Goal: Task Accomplishment & Management: Use online tool/utility

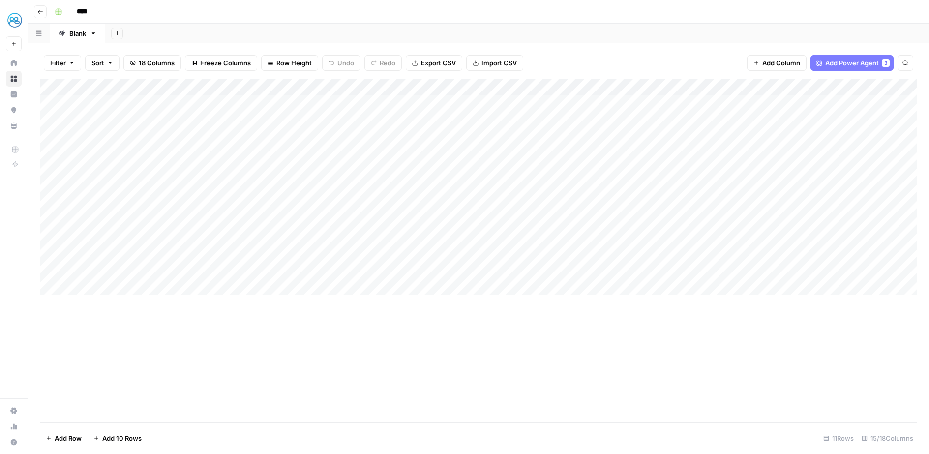
click at [37, 9] on icon "button" at bounding box center [40, 12] width 6 height 6
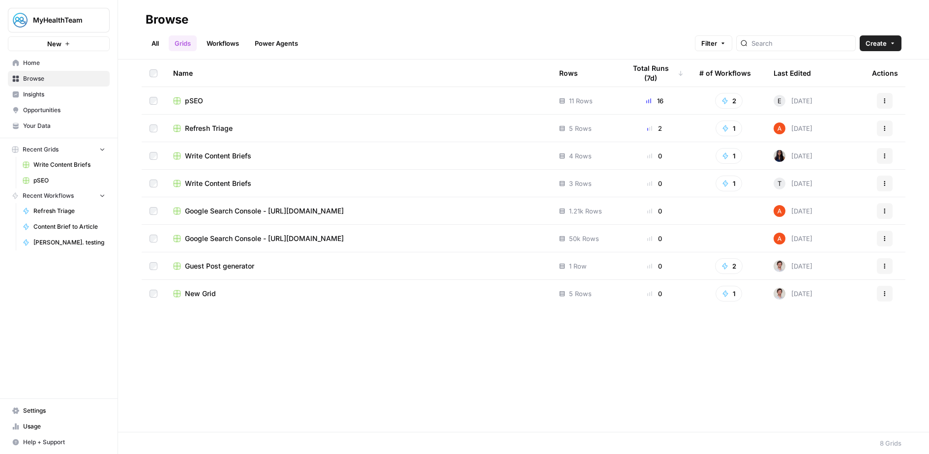
click at [220, 127] on span "Refresh Triage" at bounding box center [209, 128] width 48 height 10
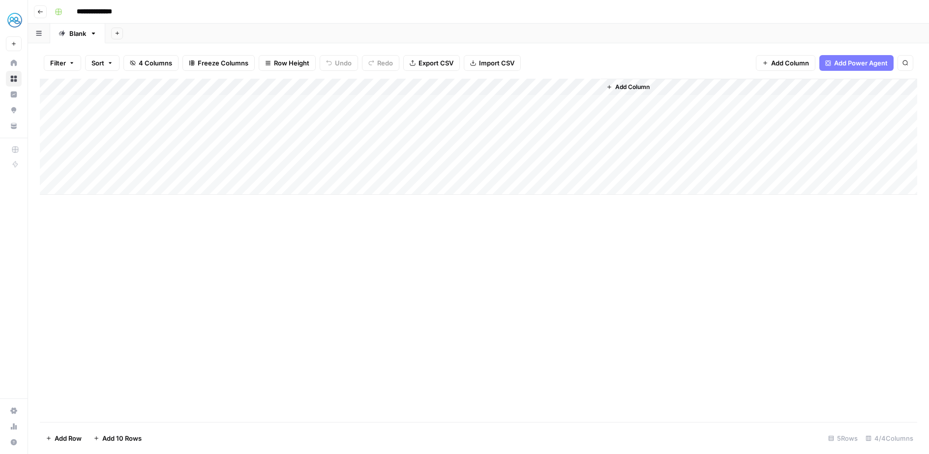
click at [304, 104] on div "Add Column" at bounding box center [478, 137] width 877 height 116
click at [326, 105] on div "Add Column" at bounding box center [478, 137] width 877 height 116
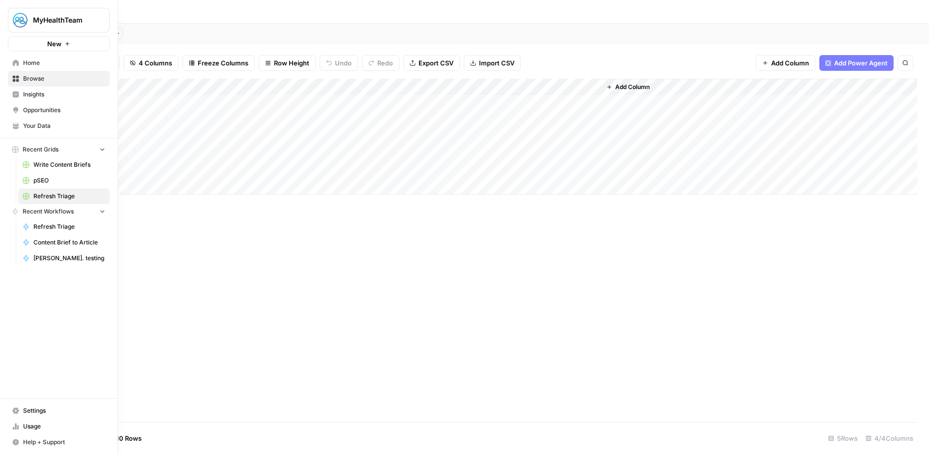
click at [65, 228] on span "Refresh Triage" at bounding box center [69, 226] width 72 height 9
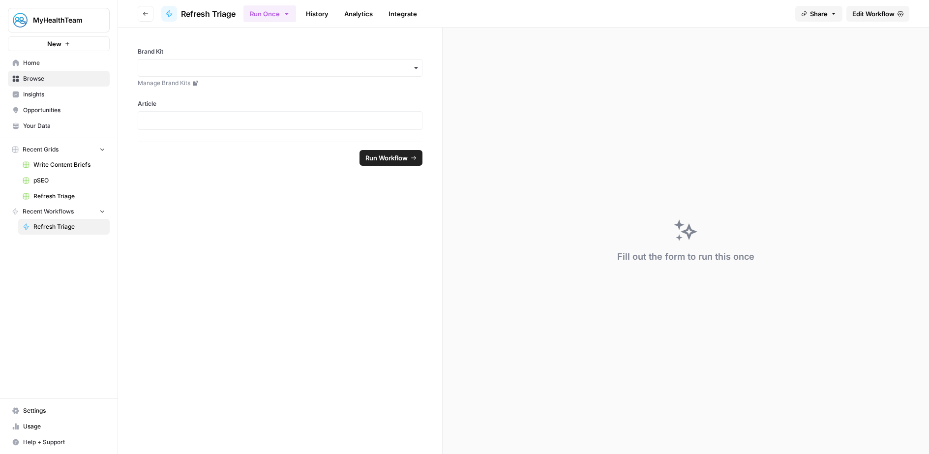
click at [60, 193] on span "Refresh Triage" at bounding box center [69, 196] width 72 height 9
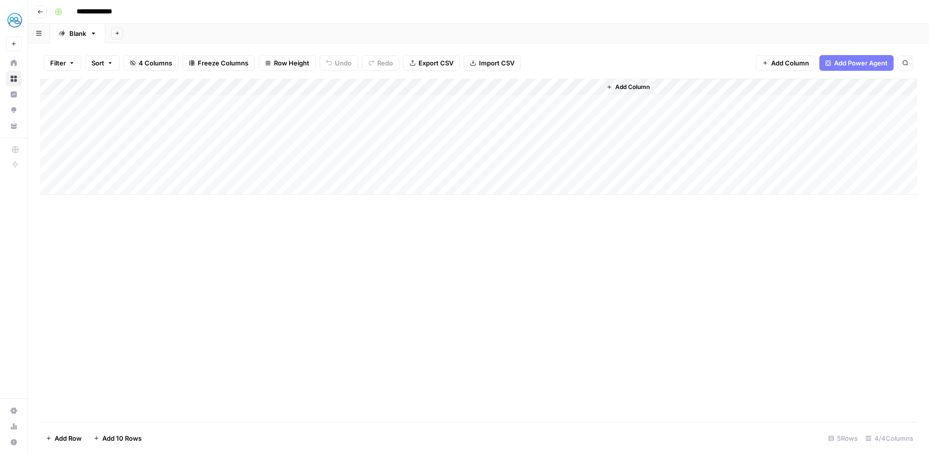
click at [418, 84] on div "Add Column" at bounding box center [478, 137] width 877 height 116
click at [373, 84] on div "Add Column" at bounding box center [478, 137] width 877 height 116
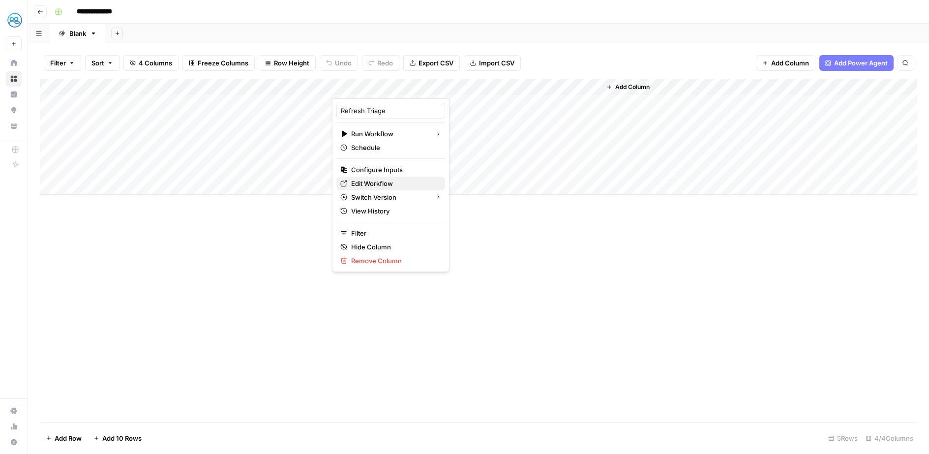
click at [380, 184] on span "Edit Workflow" at bounding box center [394, 184] width 86 height 10
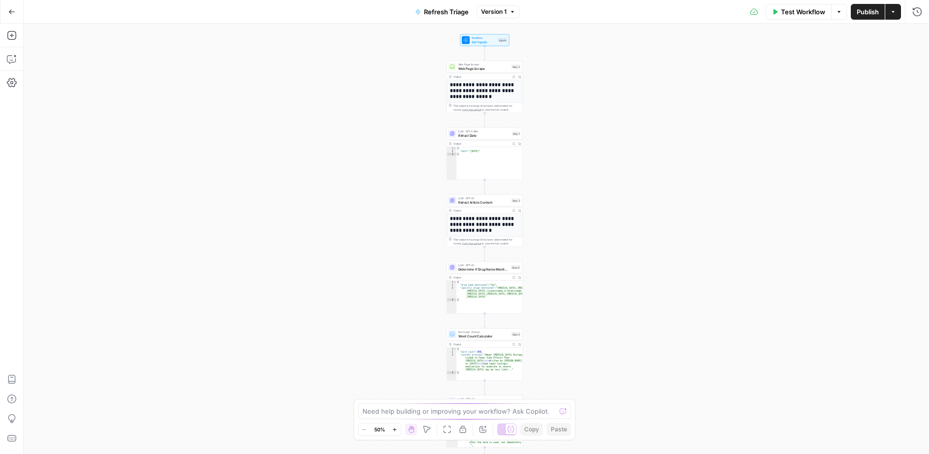
click at [395, 429] on icon "button" at bounding box center [394, 428] width 3 height 3
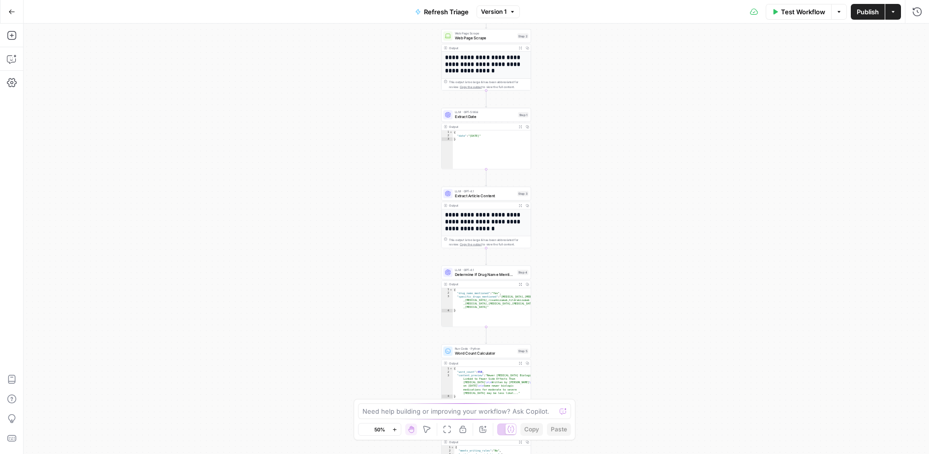
click at [395, 429] on icon "button" at bounding box center [394, 428] width 3 height 3
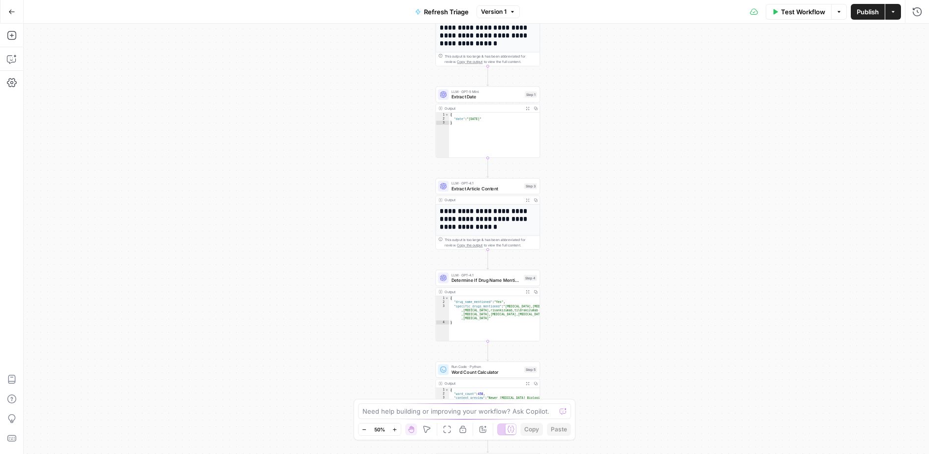
click at [395, 429] on icon "button" at bounding box center [394, 428] width 3 height 3
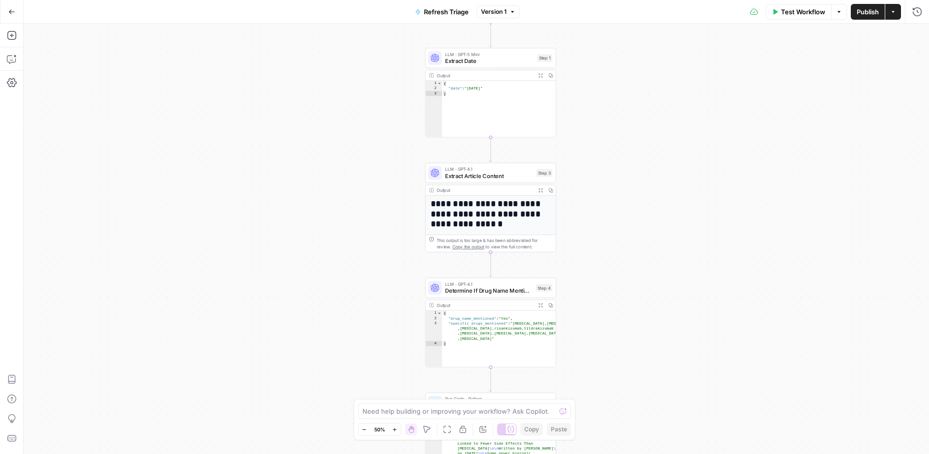
click at [395, 429] on icon "button" at bounding box center [394, 428] width 3 height 3
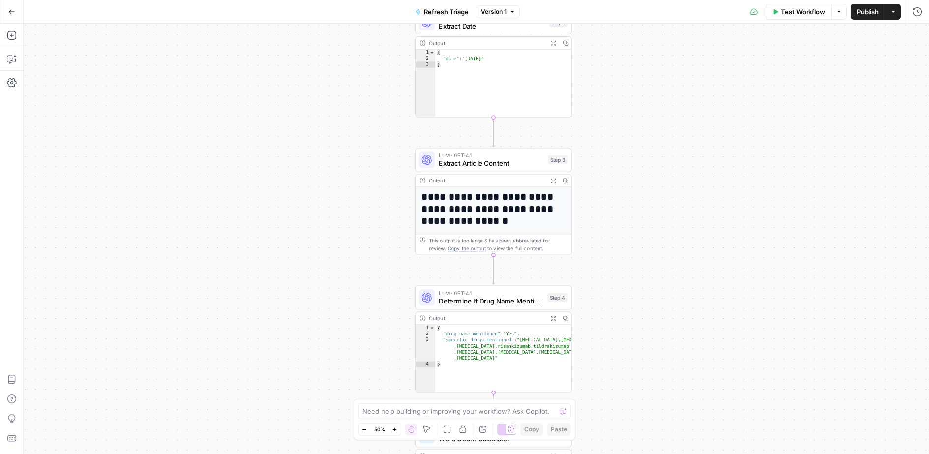
click at [395, 429] on icon "button" at bounding box center [394, 428] width 3 height 3
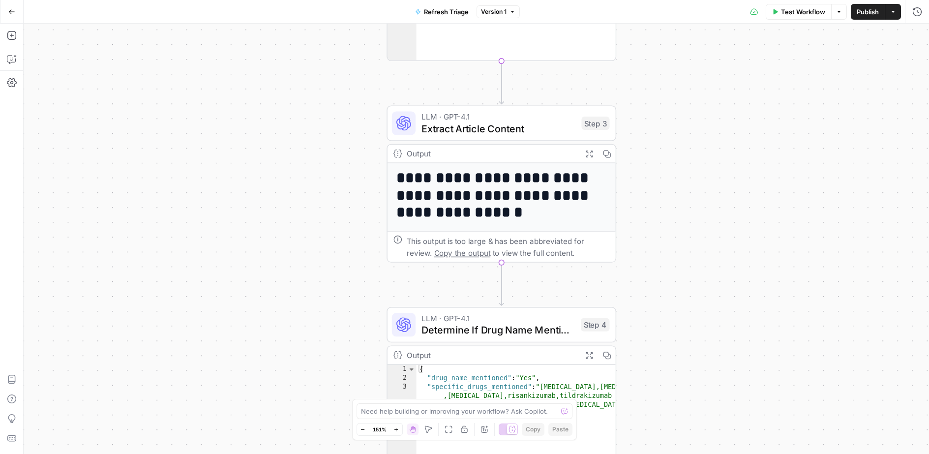
click at [395, 429] on icon "button" at bounding box center [395, 428] width 3 height 3
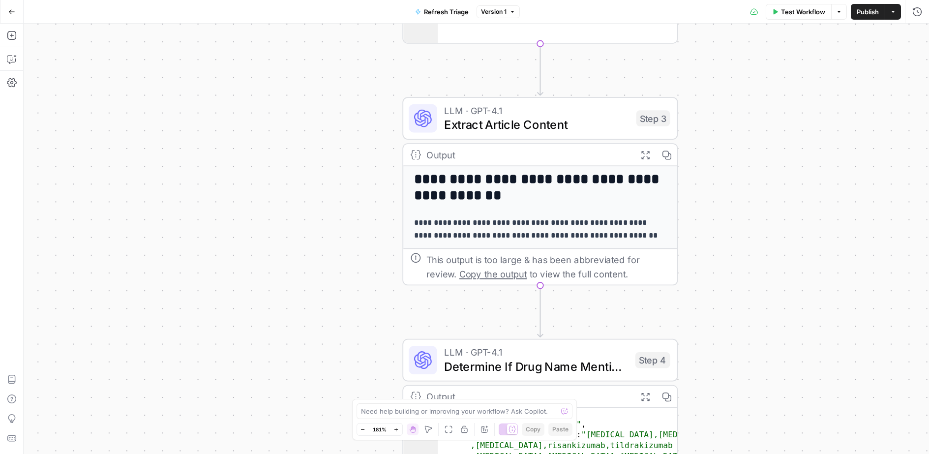
scroll to position [157, 0]
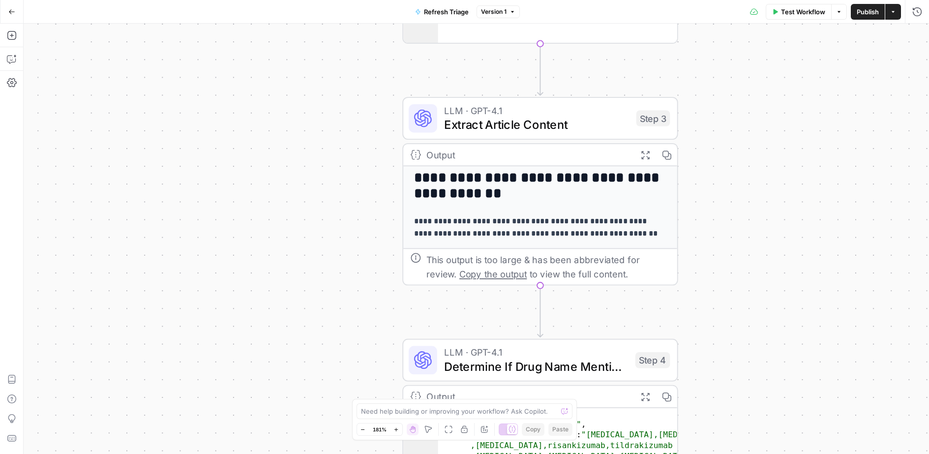
click at [648, 152] on icon "button" at bounding box center [645, 154] width 8 height 8
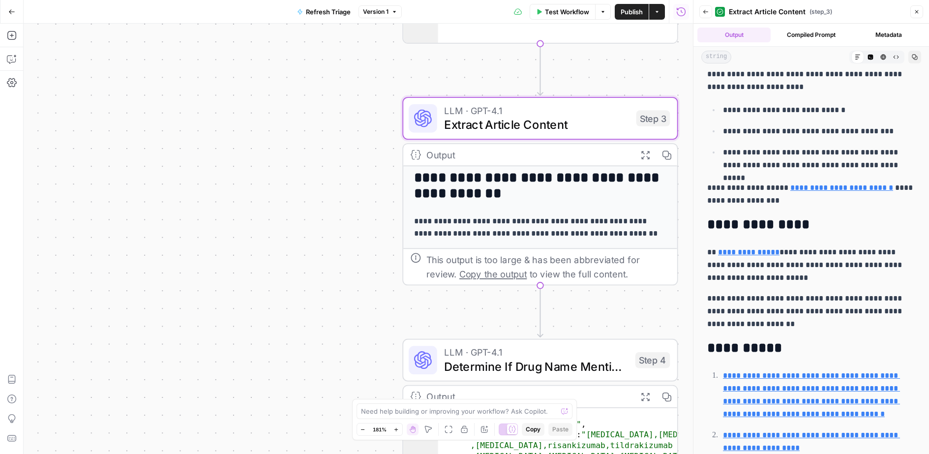
scroll to position [906, 0]
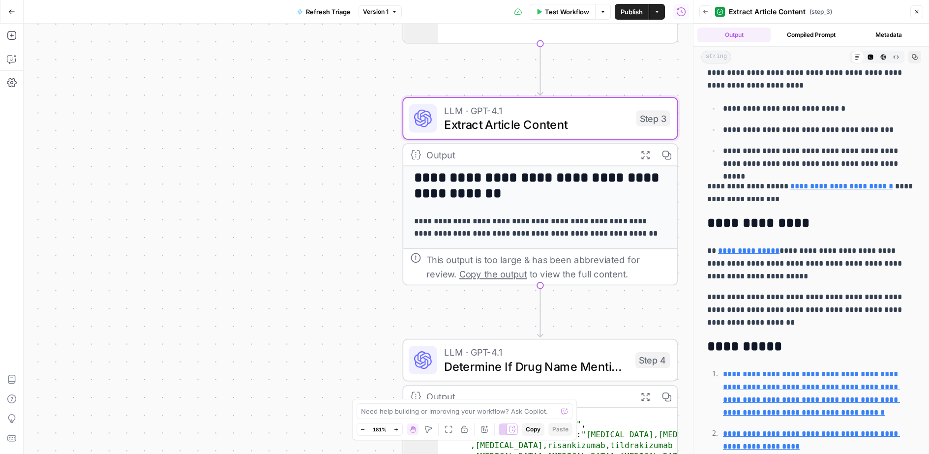
click at [810, 217] on h2 "**********" at bounding box center [811, 223] width 208 height 16
click at [748, 220] on h2 "**********" at bounding box center [811, 223] width 208 height 16
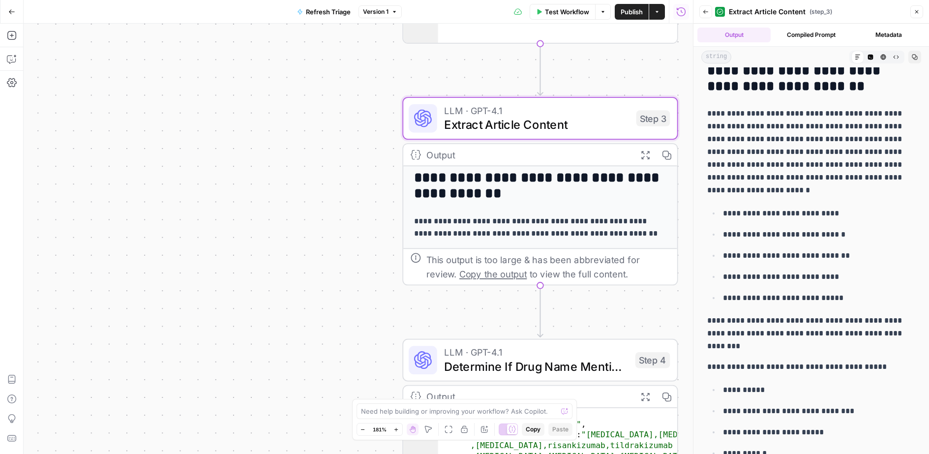
scroll to position [335, 0]
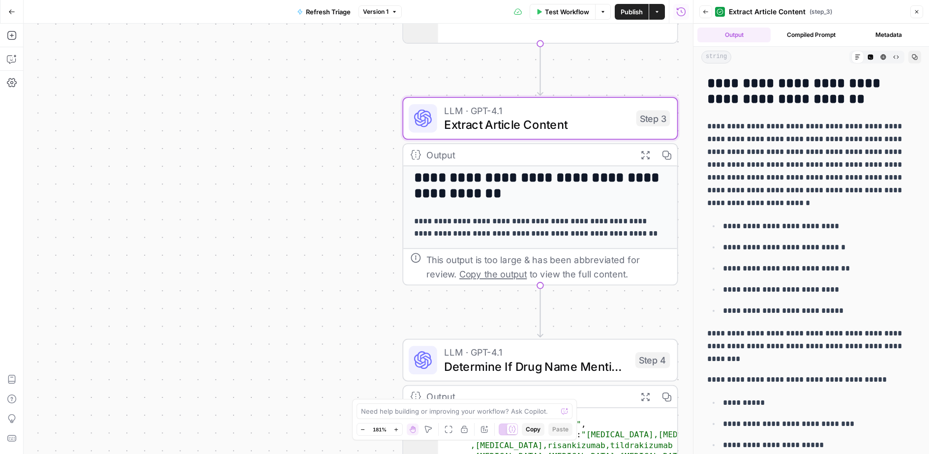
click at [284, 182] on div "**********" at bounding box center [358, 239] width 669 height 430
click at [916, 12] on icon "button" at bounding box center [917, 12] width 6 height 6
